Goal: Use online tool/utility: Utilize a website feature to perform a specific function

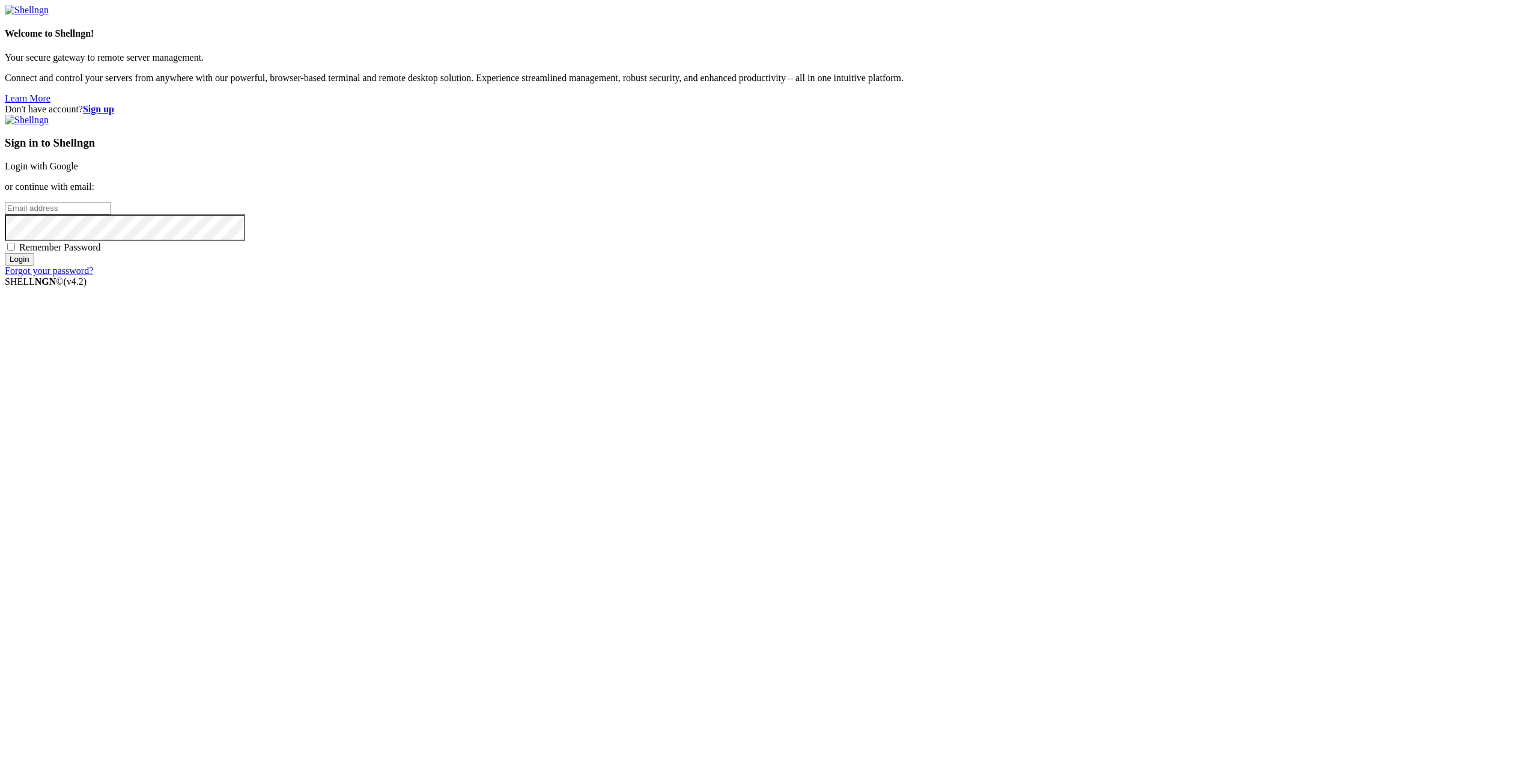
click at [238, 18] on span at bounding box center [234, 13] width 10 height 10
type input "[PERSON_NAME][EMAIL_ADDRESS][DOMAIN_NAME]"
click at [34, 265] on input "Login" at bounding box center [19, 259] width 30 height 13
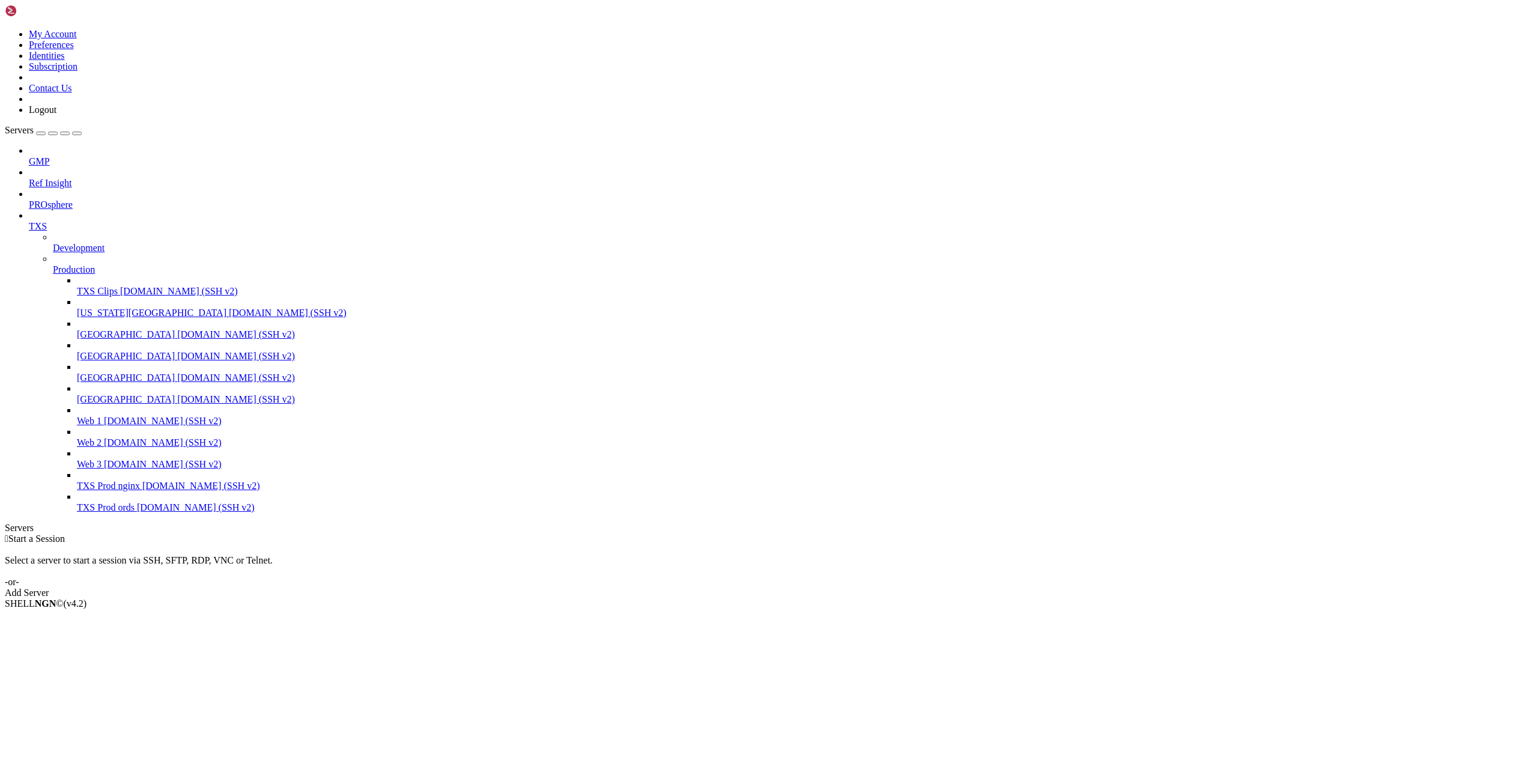
click at [104, 447] on span "[DOMAIN_NAME] (SSH v2)" at bounding box center [162, 442] width 117 height 10
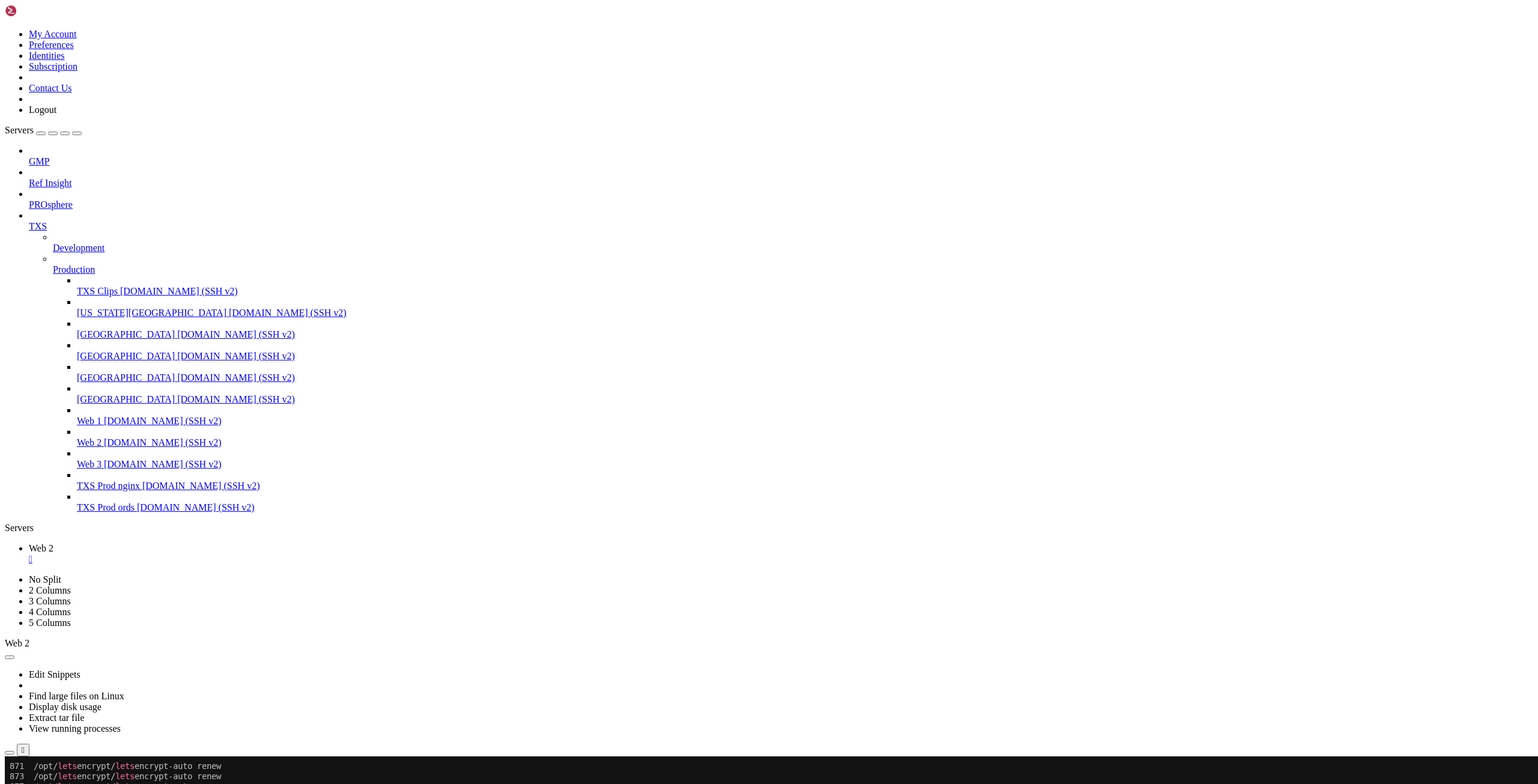
scroll to position [500, 0]
click at [77, 426] on span "Web 1" at bounding box center [89, 420] width 24 height 10
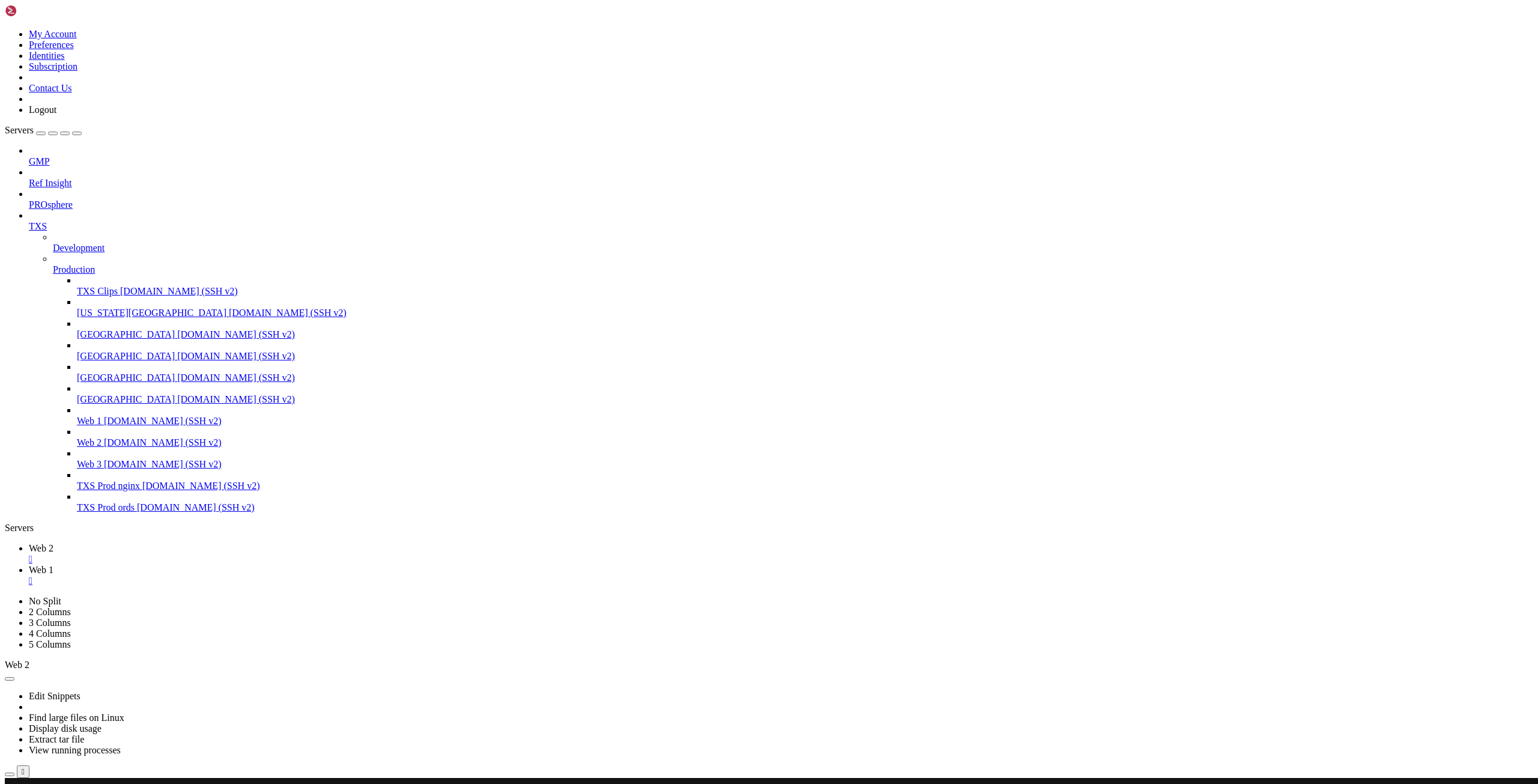
scroll to position [41, 0]
